Goal: Find specific page/section: Find specific page/section

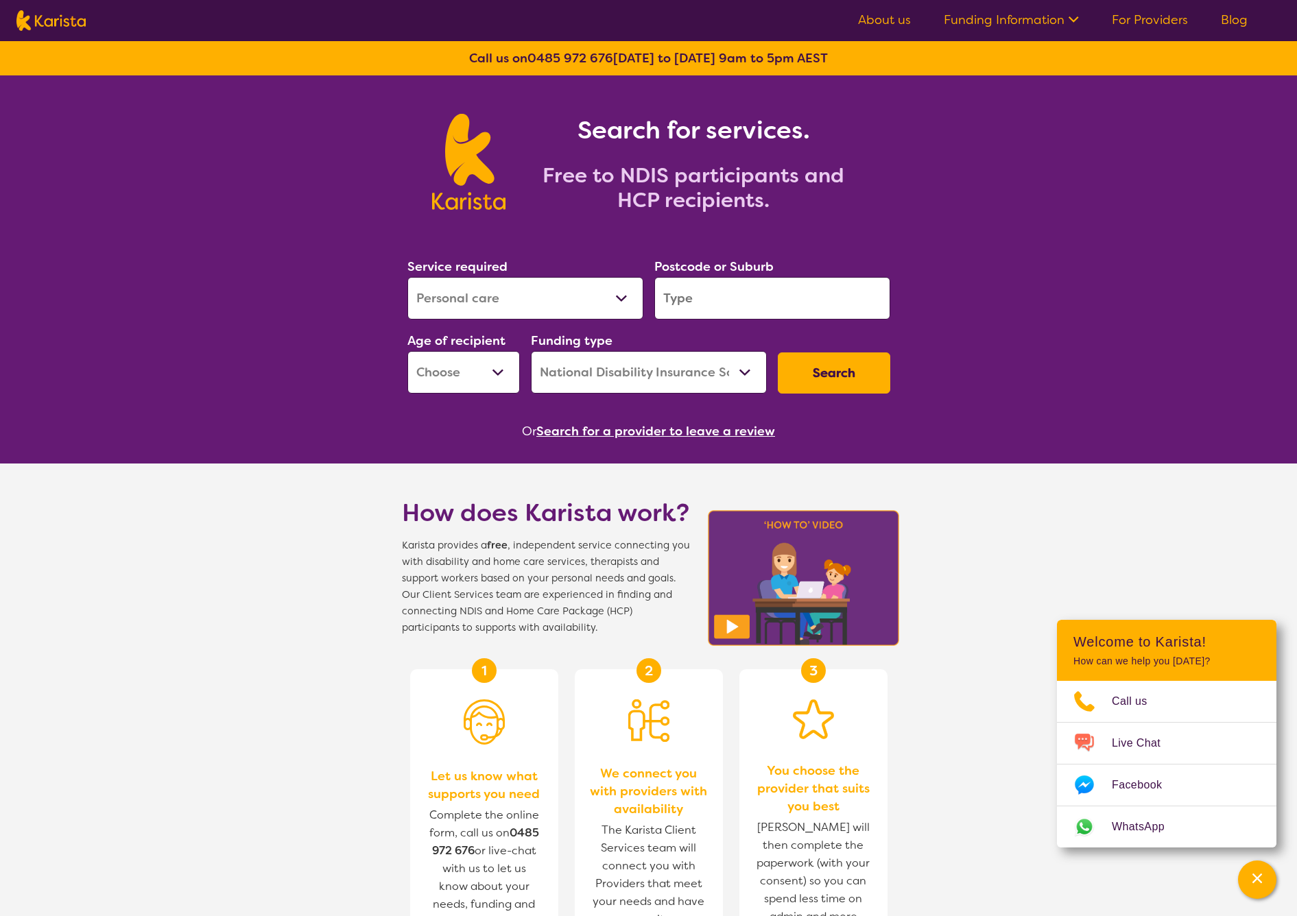
select select "Personal care"
select select "NDIS"
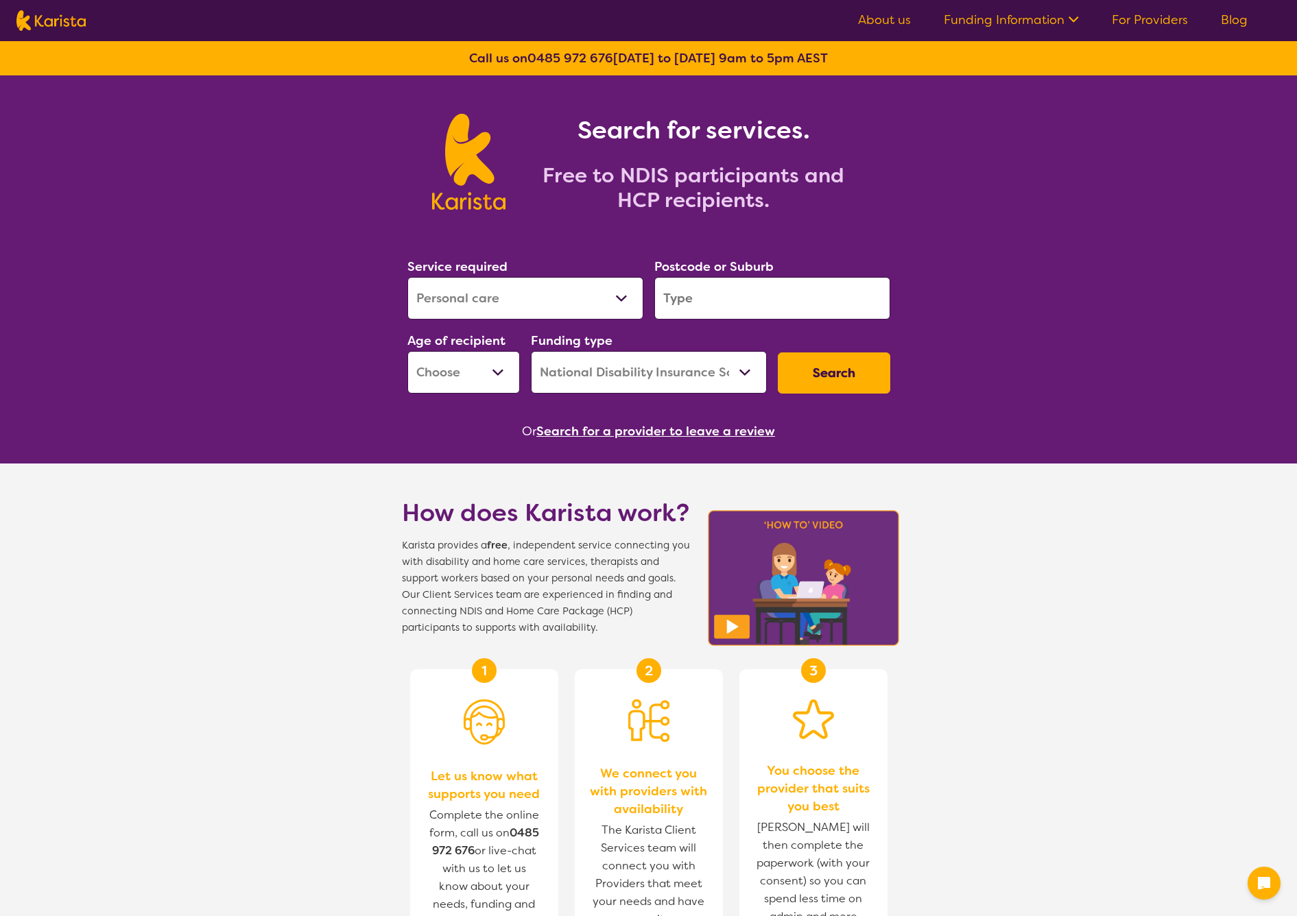
select select "Personal care"
select select "NDIS"
select select "Personal care"
select select "NDIS"
click at [606, 304] on select "Allied Health Assistant Assessment (ADHD or Autism) Behaviour support Counselli…" at bounding box center [525, 298] width 236 height 43
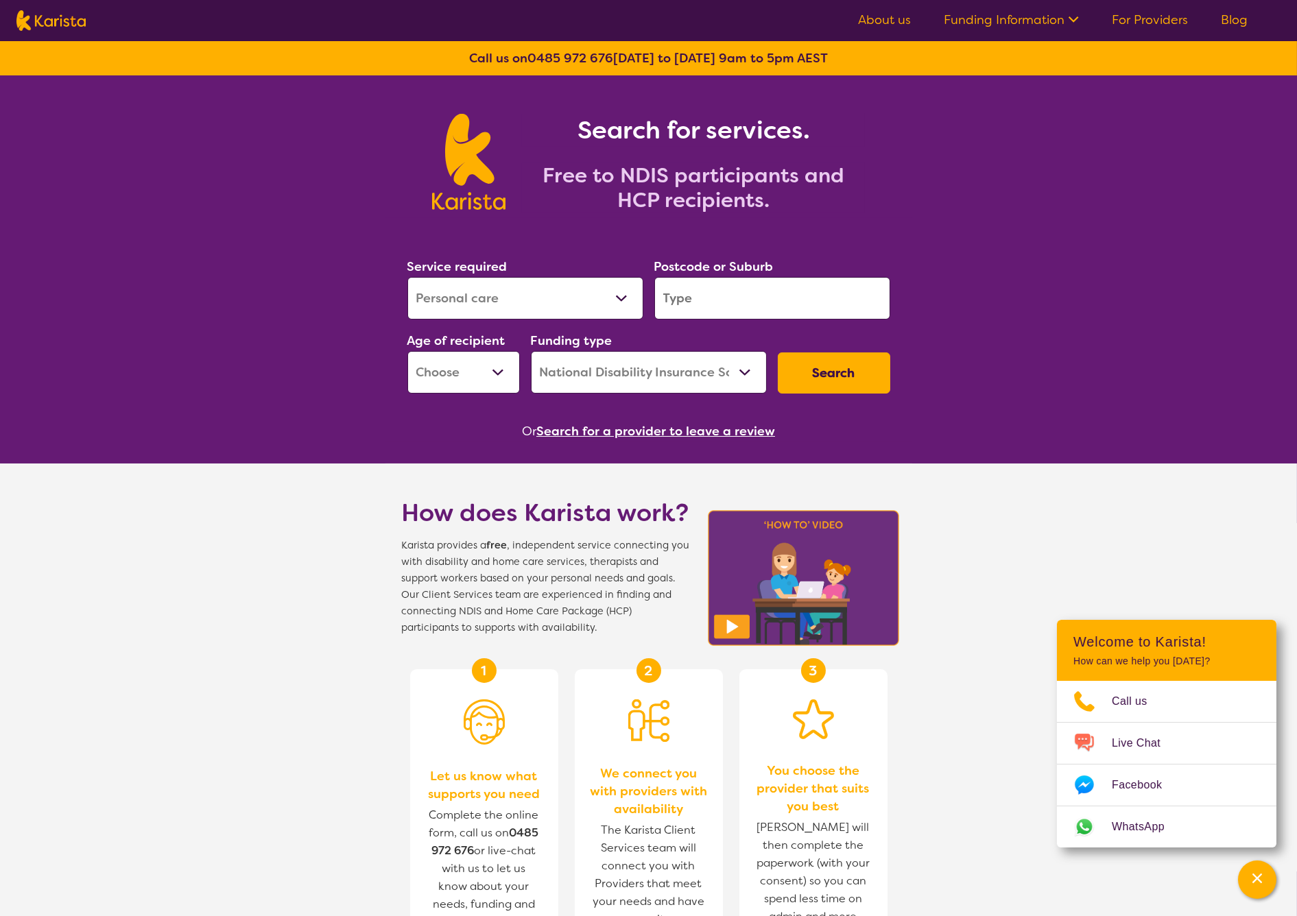
click at [858, 20] on ul "About us Funding Information NDIS - National Disability Insurance Scheme HCP - …" at bounding box center [1052, 21] width 422 height 22
click at [863, 23] on link "About us" at bounding box center [884, 20] width 53 height 16
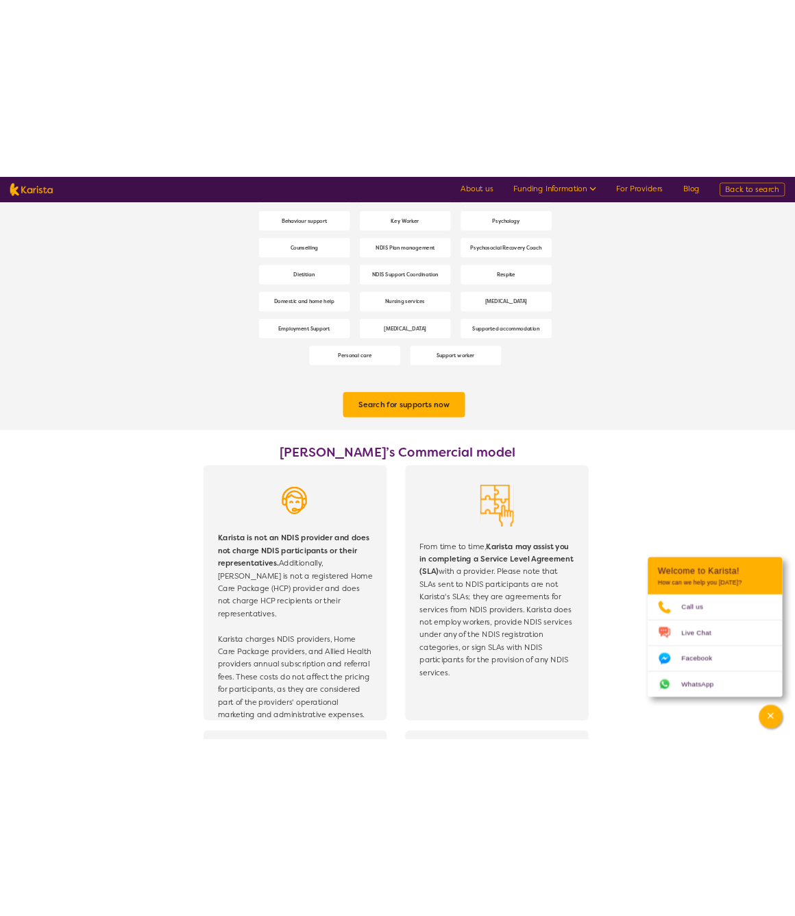
scroll to position [1787, 0]
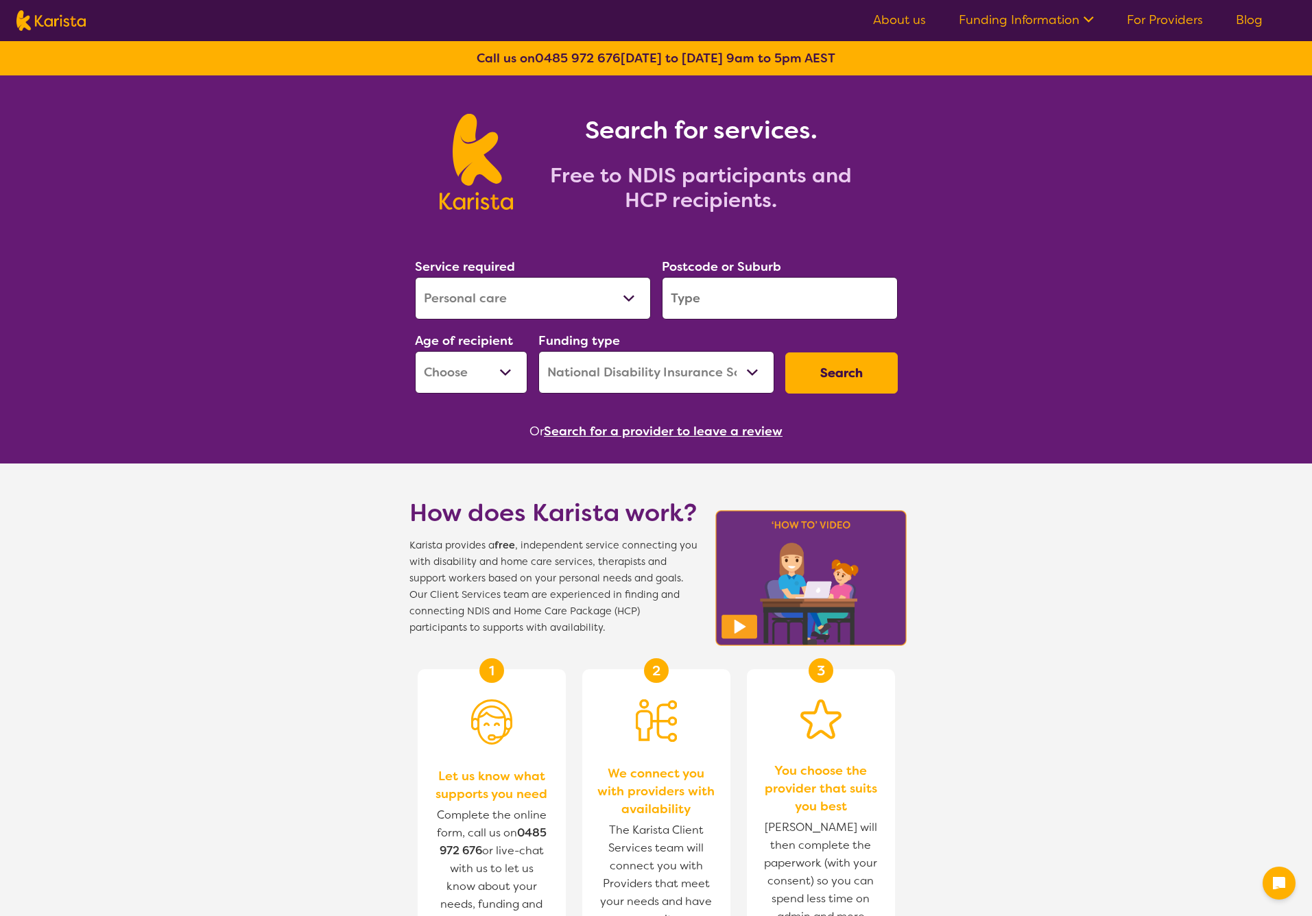
select select "Personal care"
select select "NDIS"
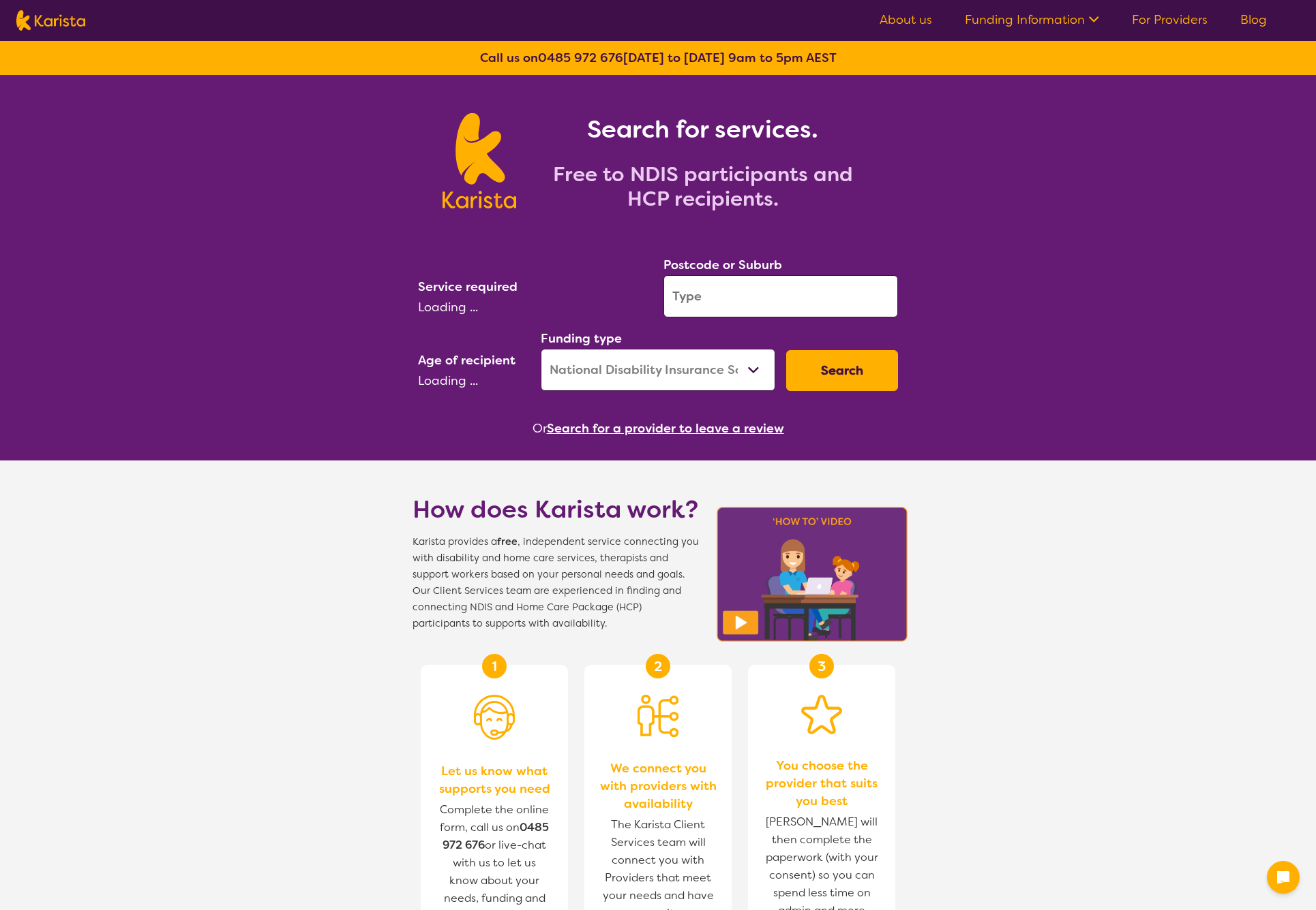
select select "NDIS"
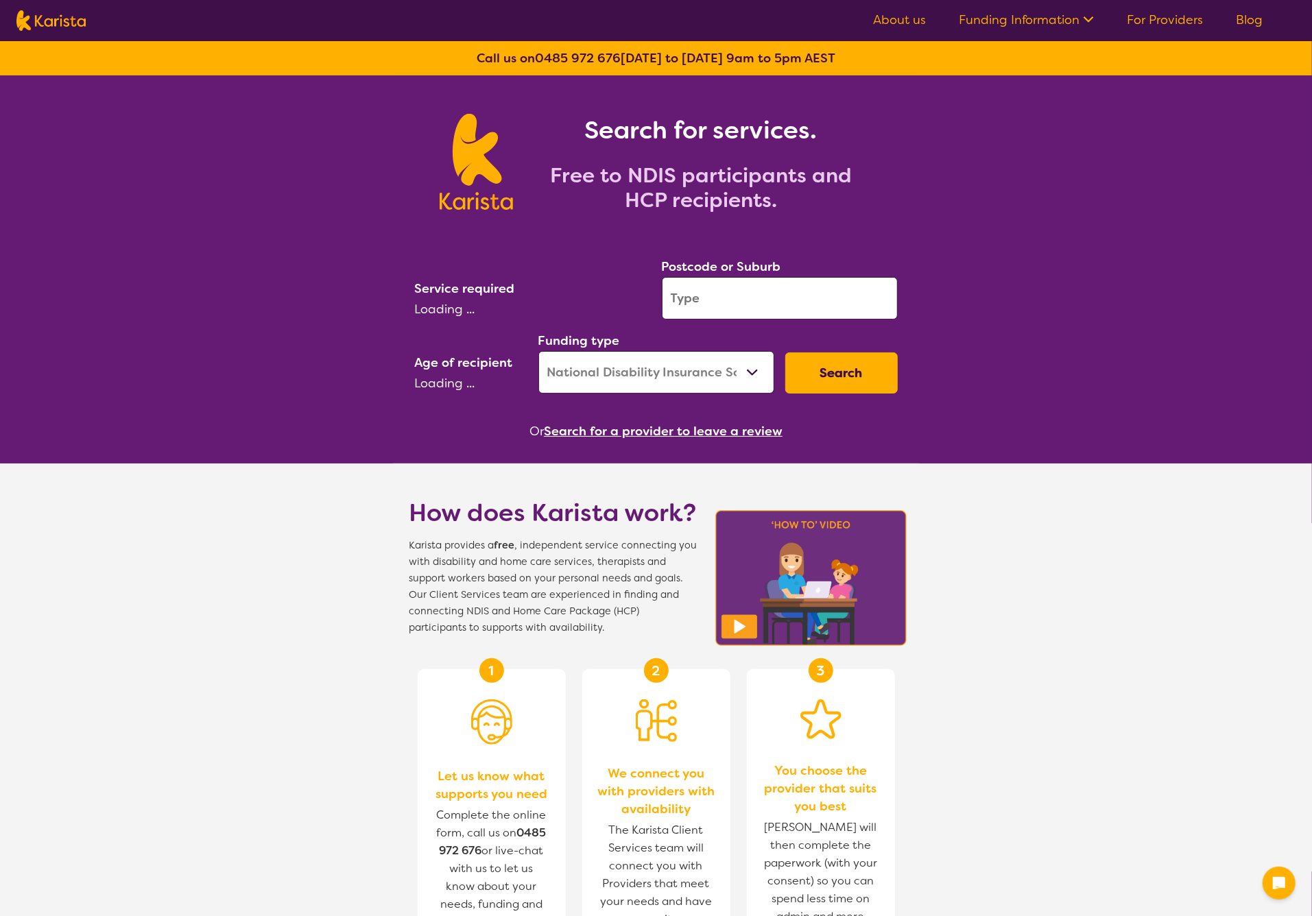
select select "Personal care"
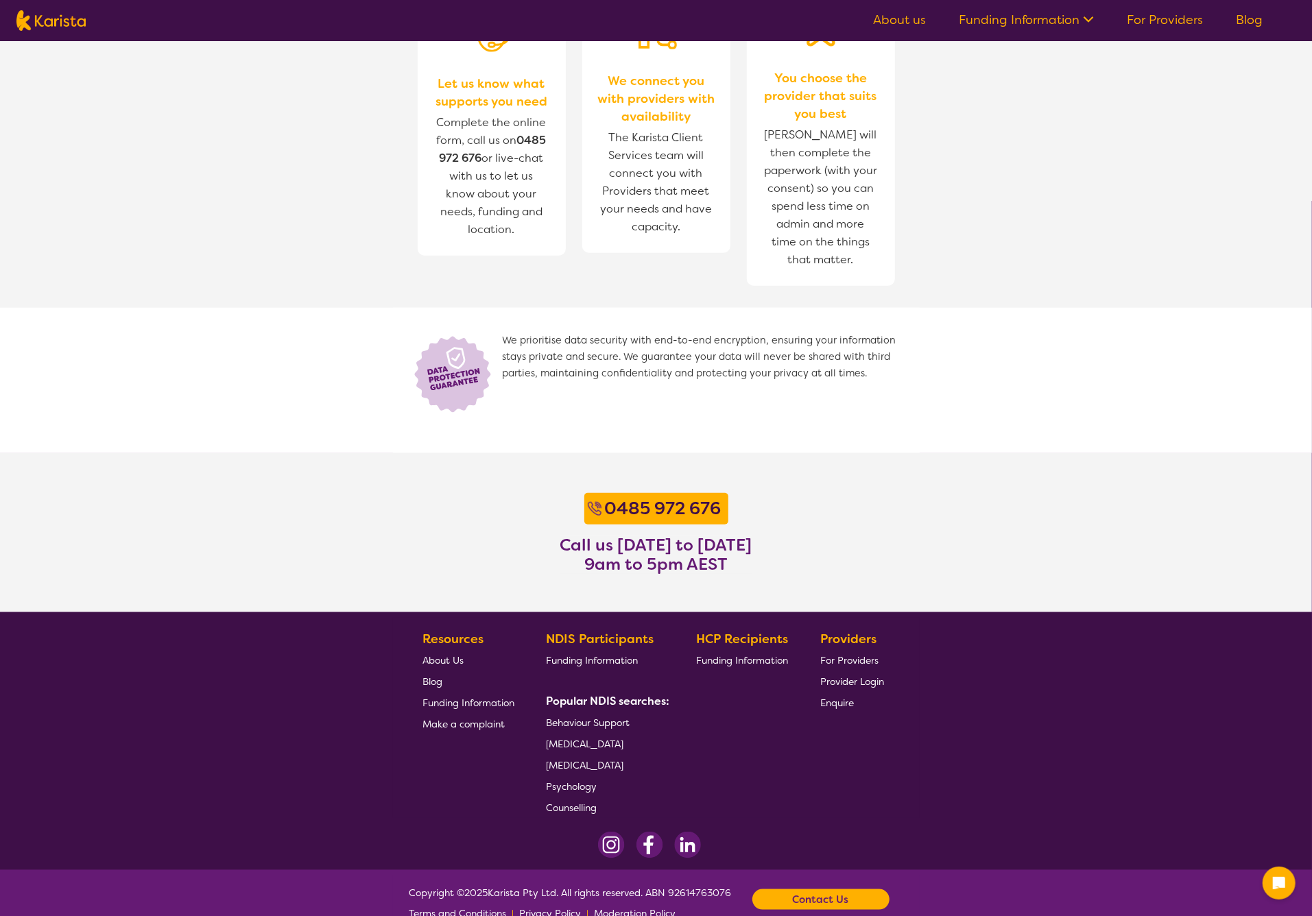
select select "Personal care"
select select "NDIS"
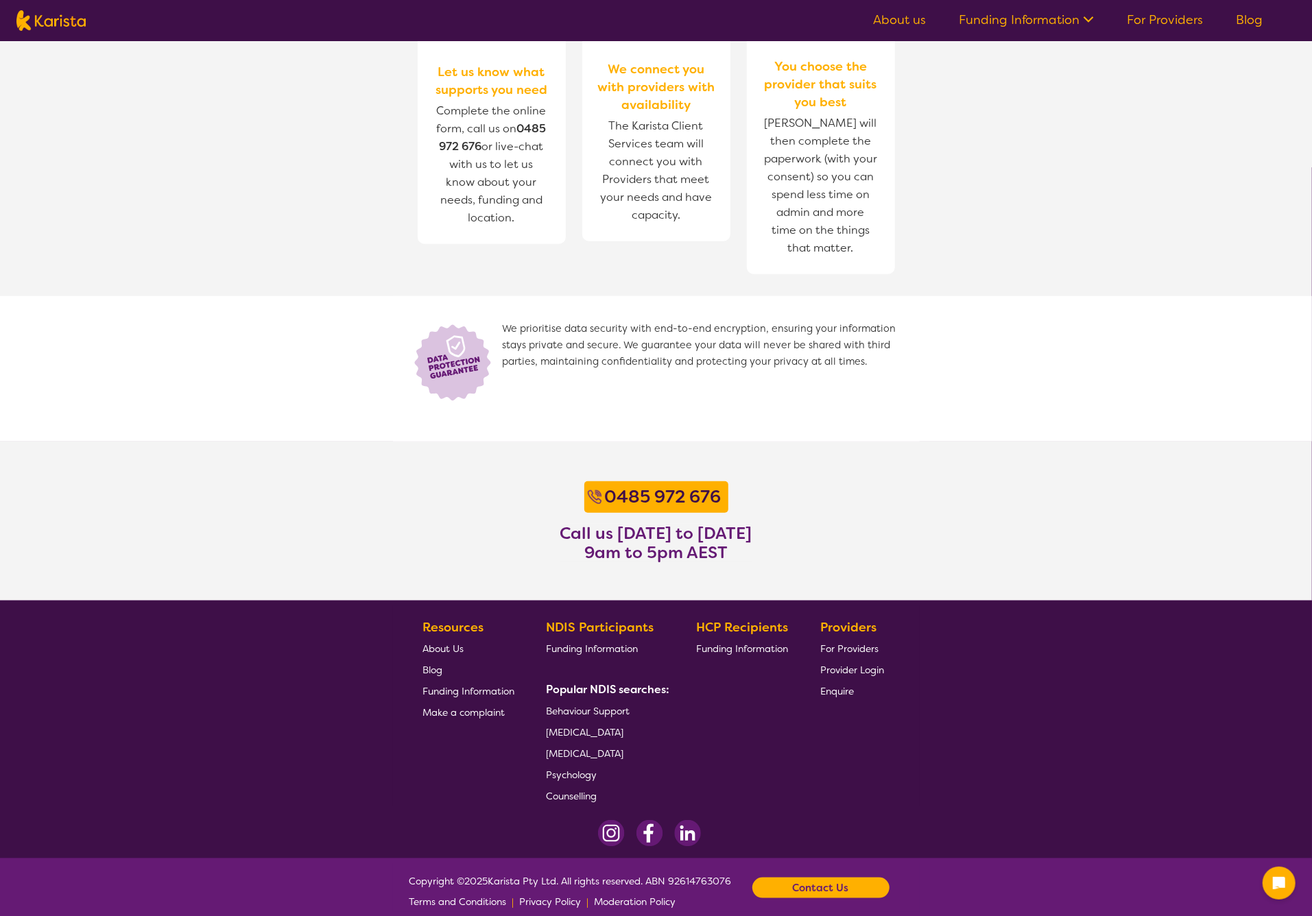
scroll to position [720, 0]
